Goal: Task Accomplishment & Management: Manage account settings

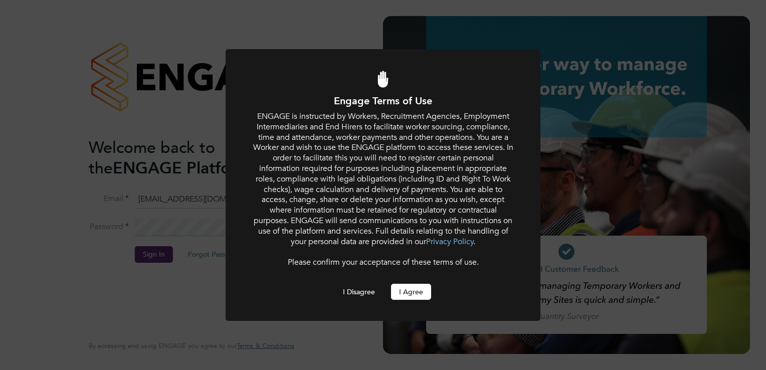
click at [406, 292] on button "I Agree" at bounding box center [411, 292] width 40 height 16
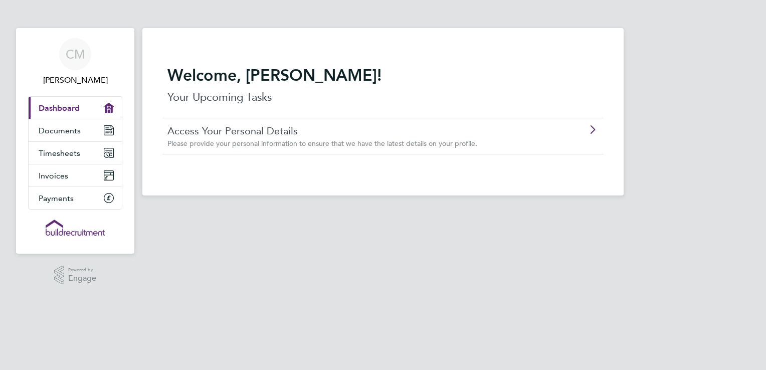
click at [55, 109] on span "Dashboard" at bounding box center [59, 108] width 41 height 10
click at [64, 131] on span "Documents" at bounding box center [60, 131] width 42 height 10
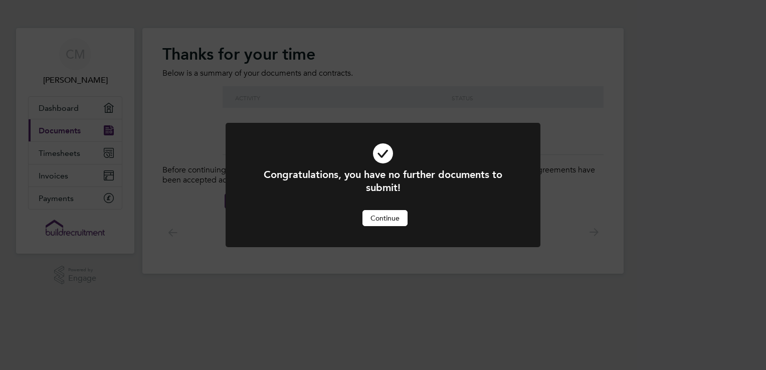
click at [390, 221] on button "Continue" at bounding box center [385, 218] width 45 height 16
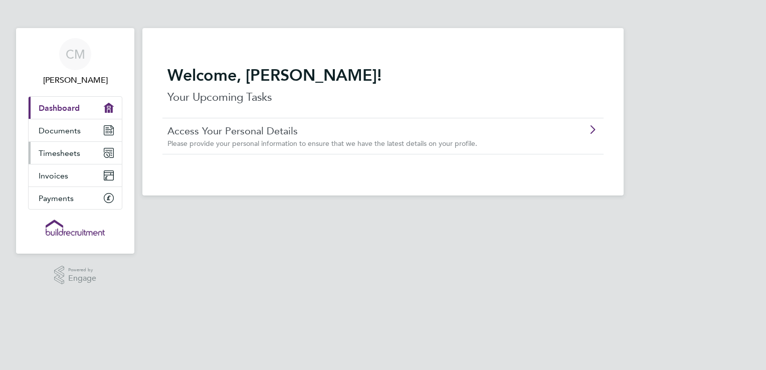
click at [67, 153] on span "Timesheets" at bounding box center [60, 153] width 42 height 10
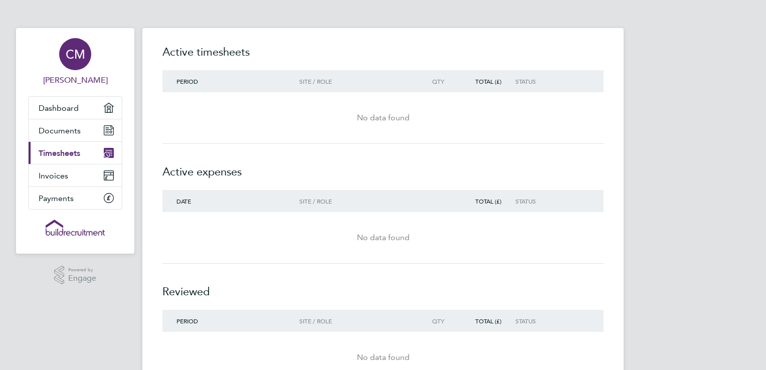
click at [72, 80] on span "[PERSON_NAME]" at bounding box center [75, 80] width 94 height 12
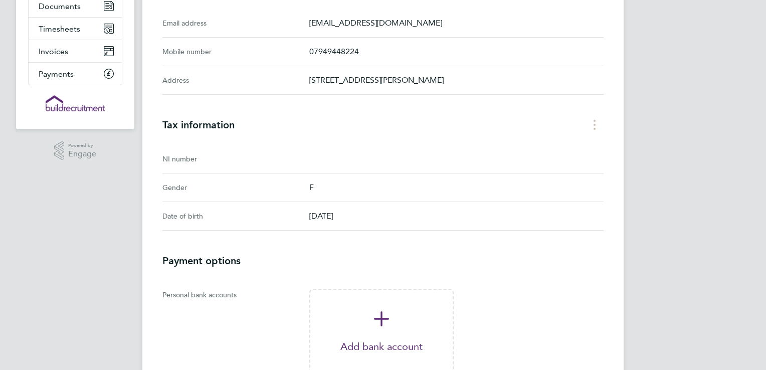
scroll to position [251, 0]
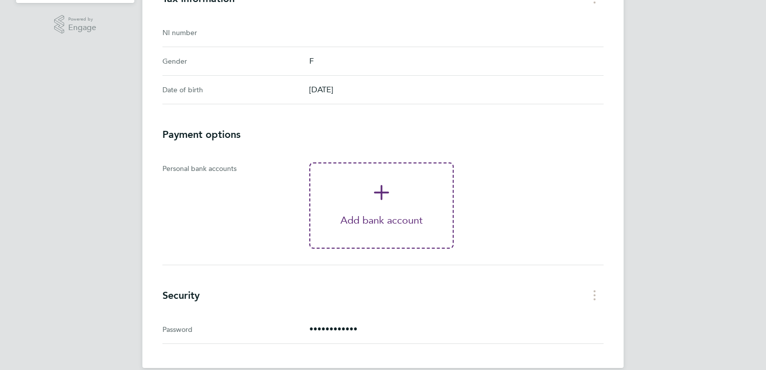
click at [383, 226] on p "Add bank account" at bounding box center [381, 220] width 142 height 12
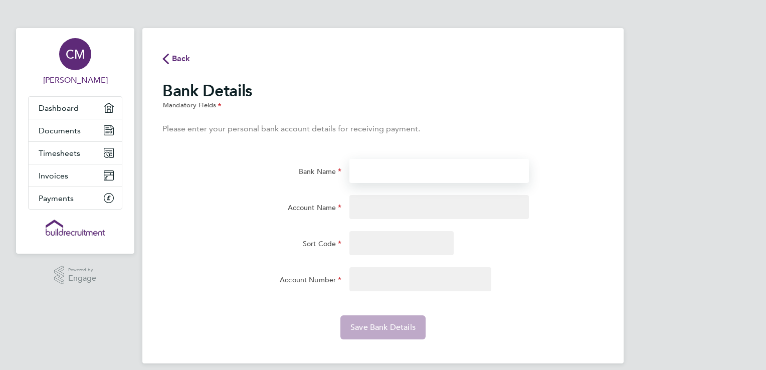
click at [368, 172] on input "Bank Name" at bounding box center [439, 171] width 179 height 24
type input "Santander"
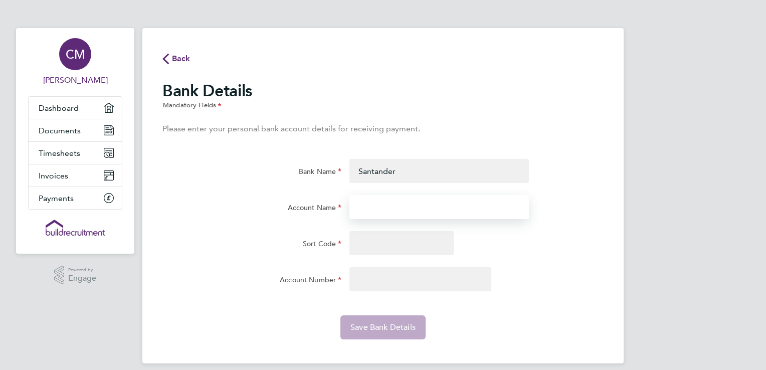
click at [409, 210] on input "Account Name" at bounding box center [439, 207] width 179 height 24
type input "Ms C M McCann"
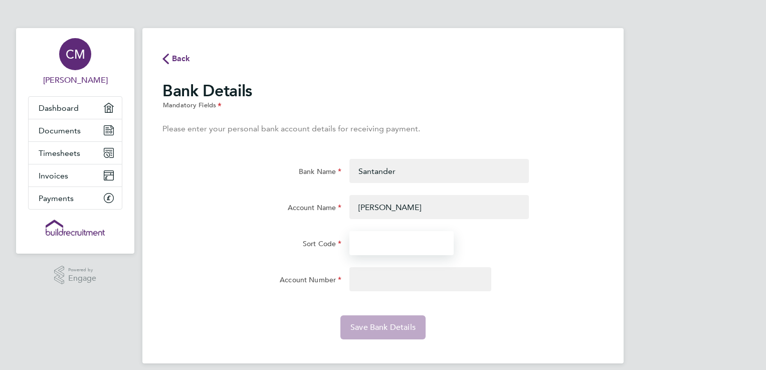
click at [389, 240] on input "Sort Code" at bounding box center [402, 243] width 104 height 24
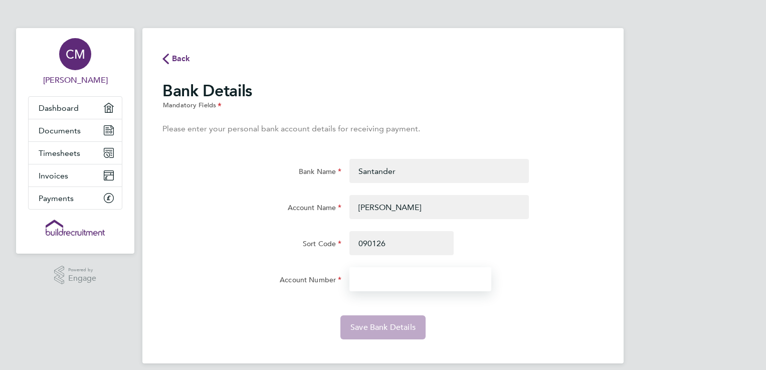
type input "09-01-26"
click at [393, 279] on input "Account Number" at bounding box center [421, 279] width 142 height 24
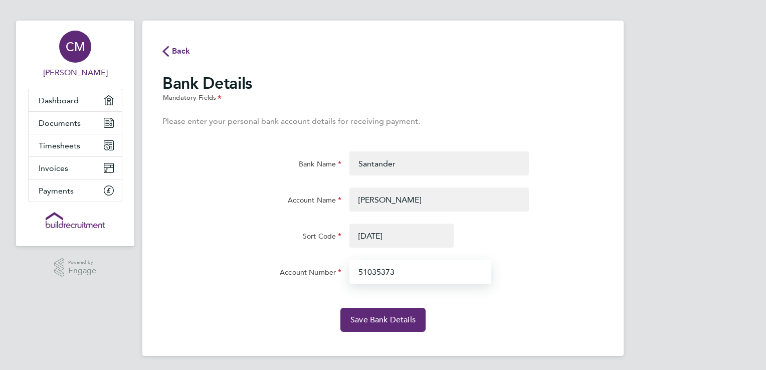
scroll to position [10, 0]
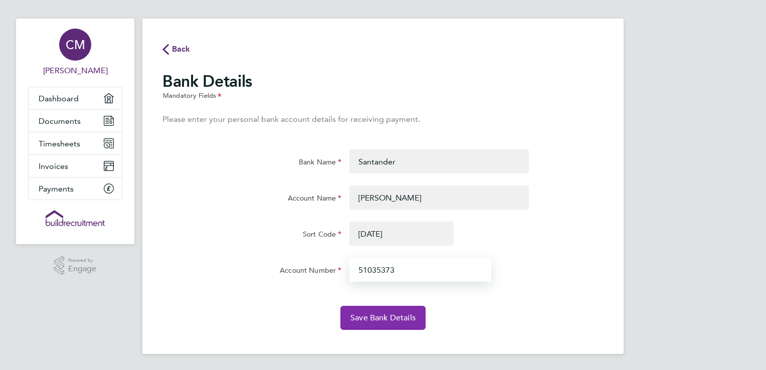
type input "51035373"
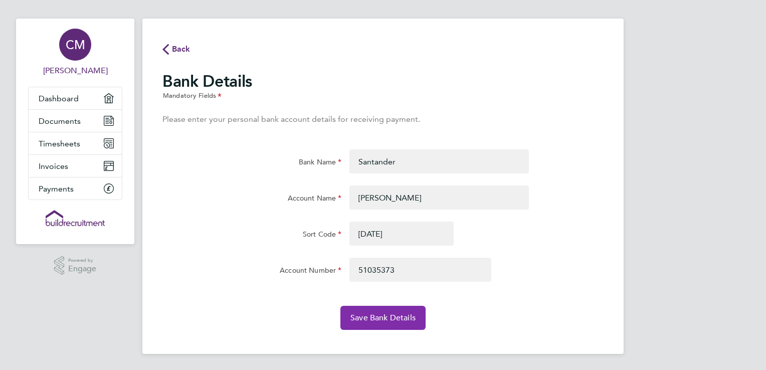
click at [395, 325] on button "Save Bank Details" at bounding box center [383, 318] width 85 height 24
click at [64, 145] on span "Timesheets" at bounding box center [60, 144] width 42 height 10
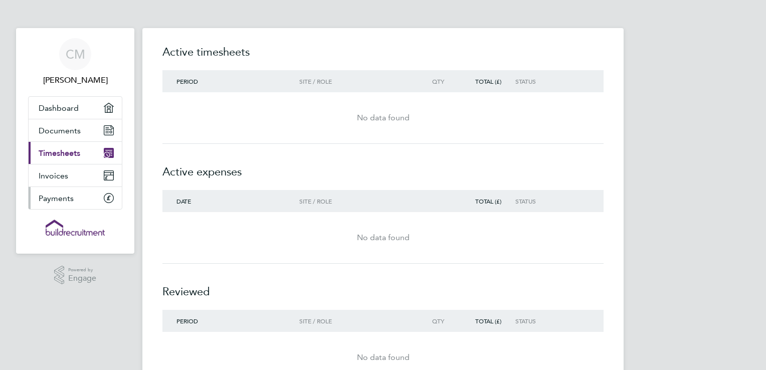
click at [61, 196] on span "Payments" at bounding box center [56, 199] width 35 height 10
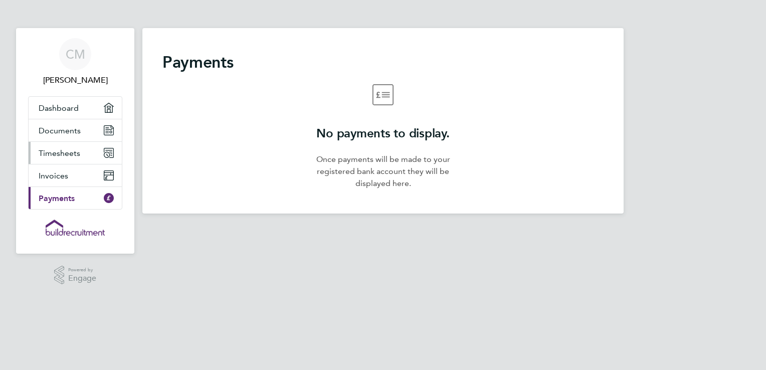
click at [68, 152] on span "Timesheets" at bounding box center [60, 153] width 42 height 10
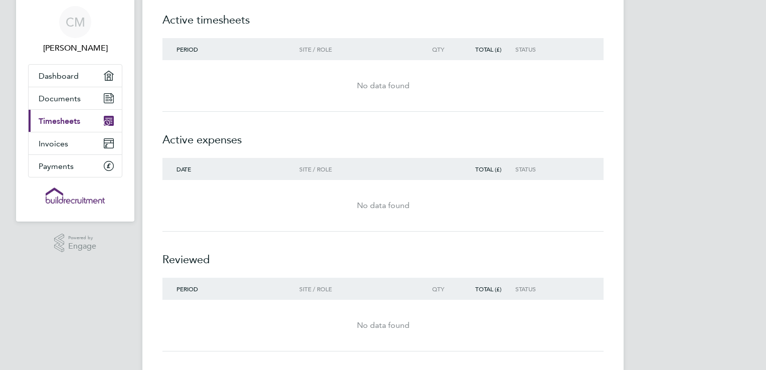
scroll to position [49, 0]
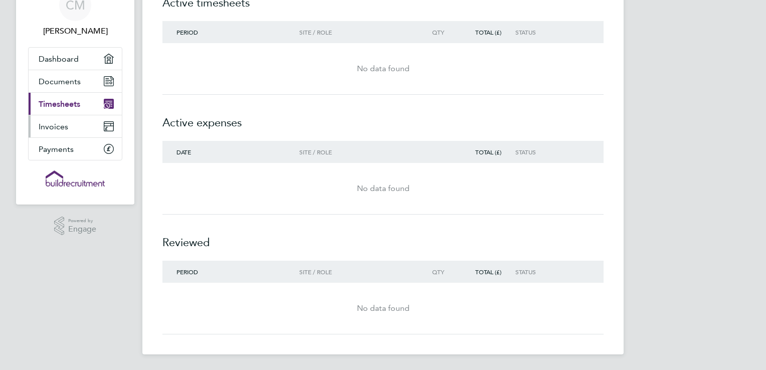
click at [62, 125] on span "Invoices" at bounding box center [54, 127] width 30 height 10
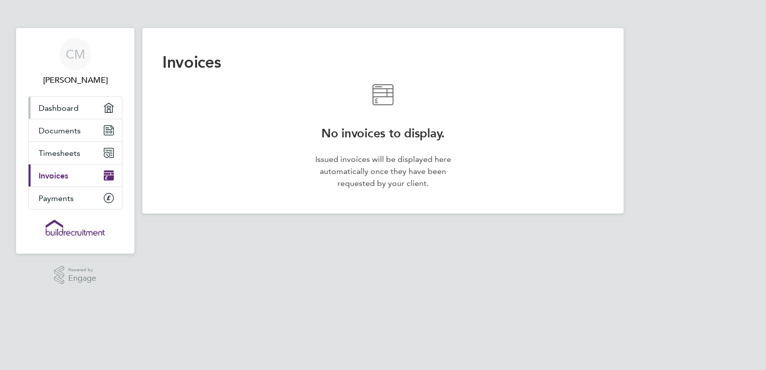
click at [64, 109] on span "Dashboard" at bounding box center [59, 108] width 40 height 10
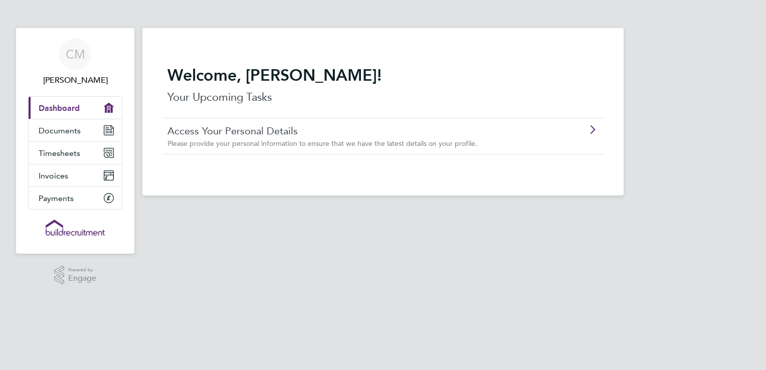
click at [347, 129] on link "Access Your Personal Details" at bounding box center [355, 130] width 375 height 13
click at [338, 134] on link "Access Your Personal Details" at bounding box center [355, 130] width 375 height 13
click at [46, 127] on span "Documents" at bounding box center [59, 130] width 41 height 9
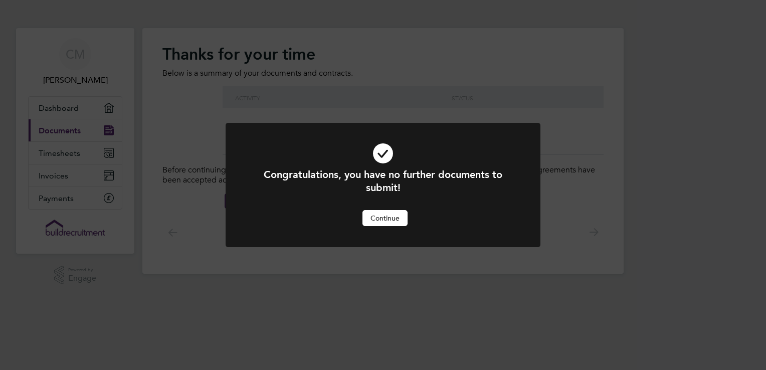
click at [379, 219] on button "Continue" at bounding box center [385, 218] width 45 height 16
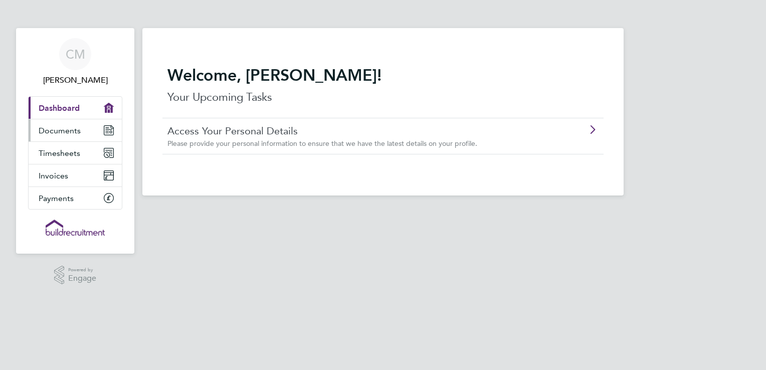
click at [61, 132] on span "Documents" at bounding box center [60, 131] width 42 height 10
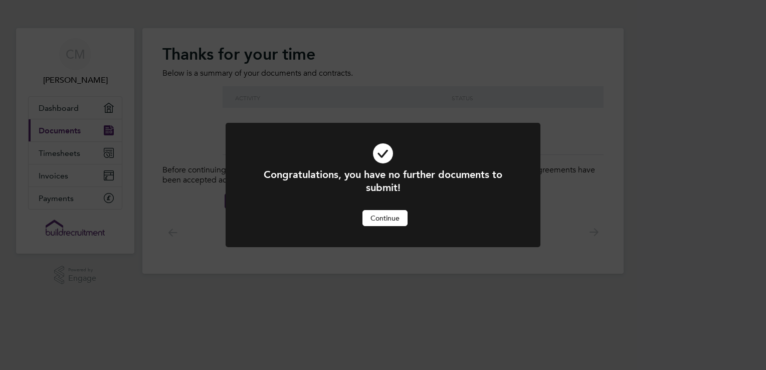
click at [392, 212] on button "Continue" at bounding box center [385, 218] width 45 height 16
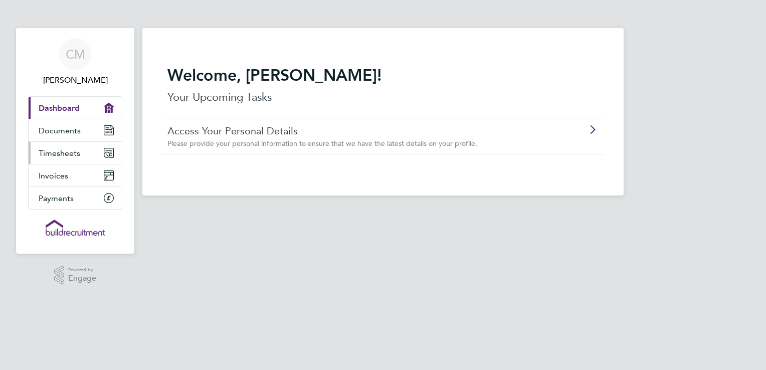
click at [64, 157] on link "Timesheets" at bounding box center [75, 153] width 93 height 22
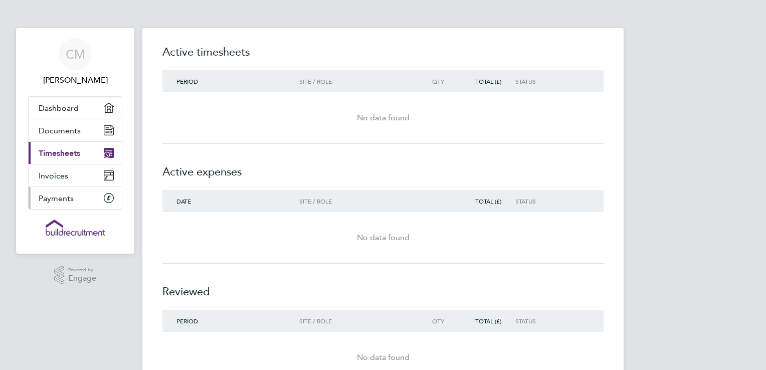
click at [55, 200] on span "Payments" at bounding box center [56, 199] width 35 height 10
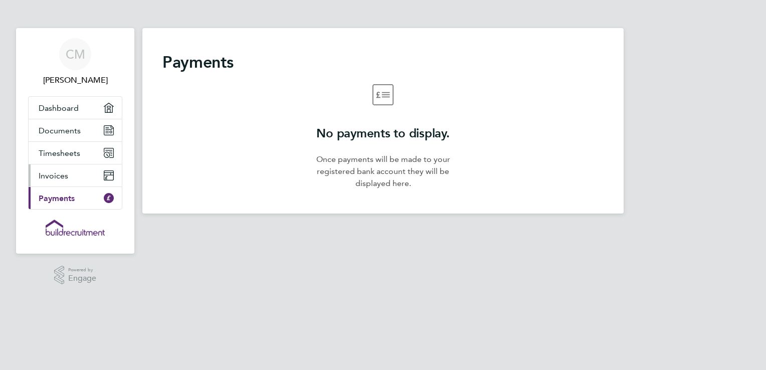
click at [59, 179] on span "Invoices" at bounding box center [54, 176] width 30 height 10
